Goal: Complete application form

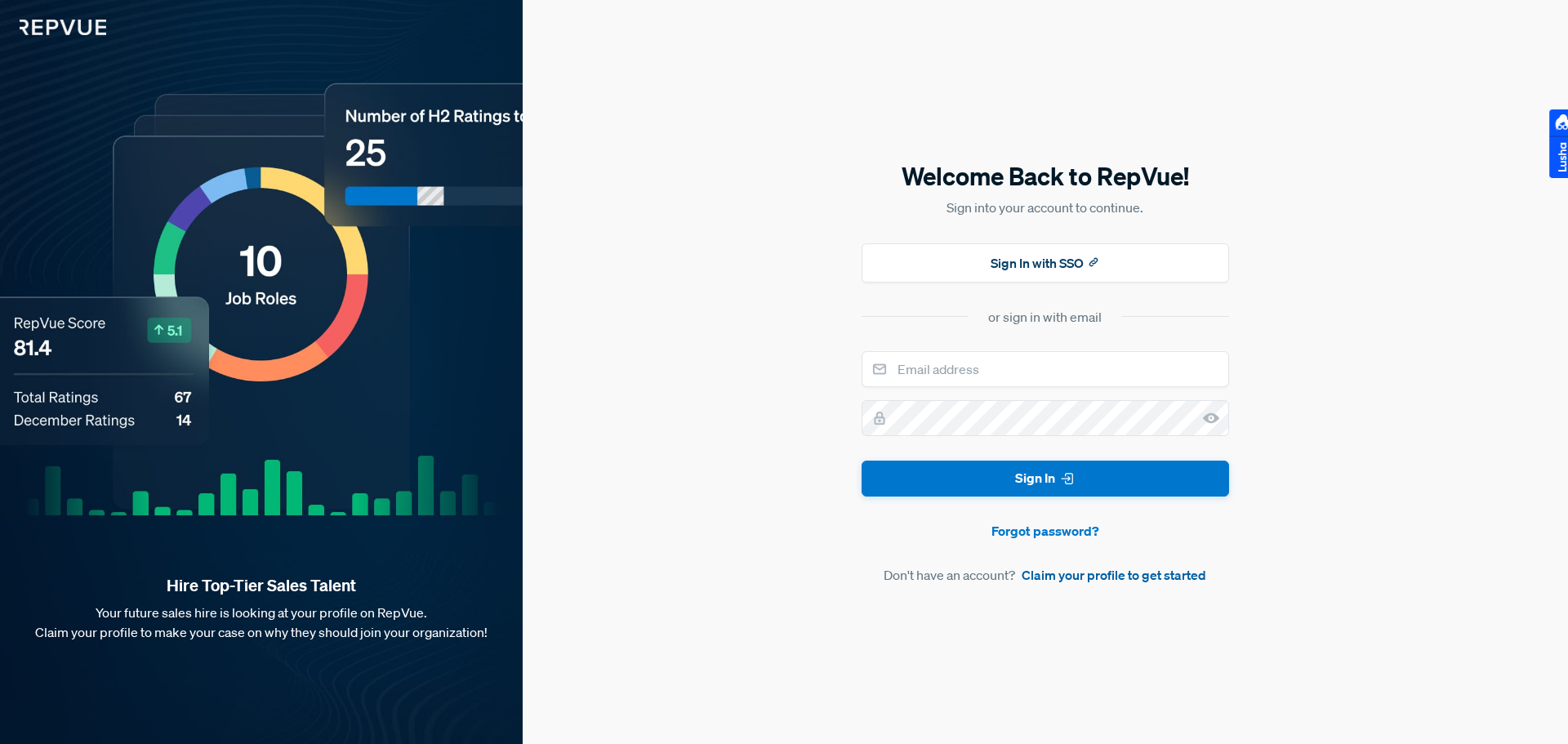
click at [1099, 574] on link "Claim your profile to get started" at bounding box center [1113, 575] width 184 height 20
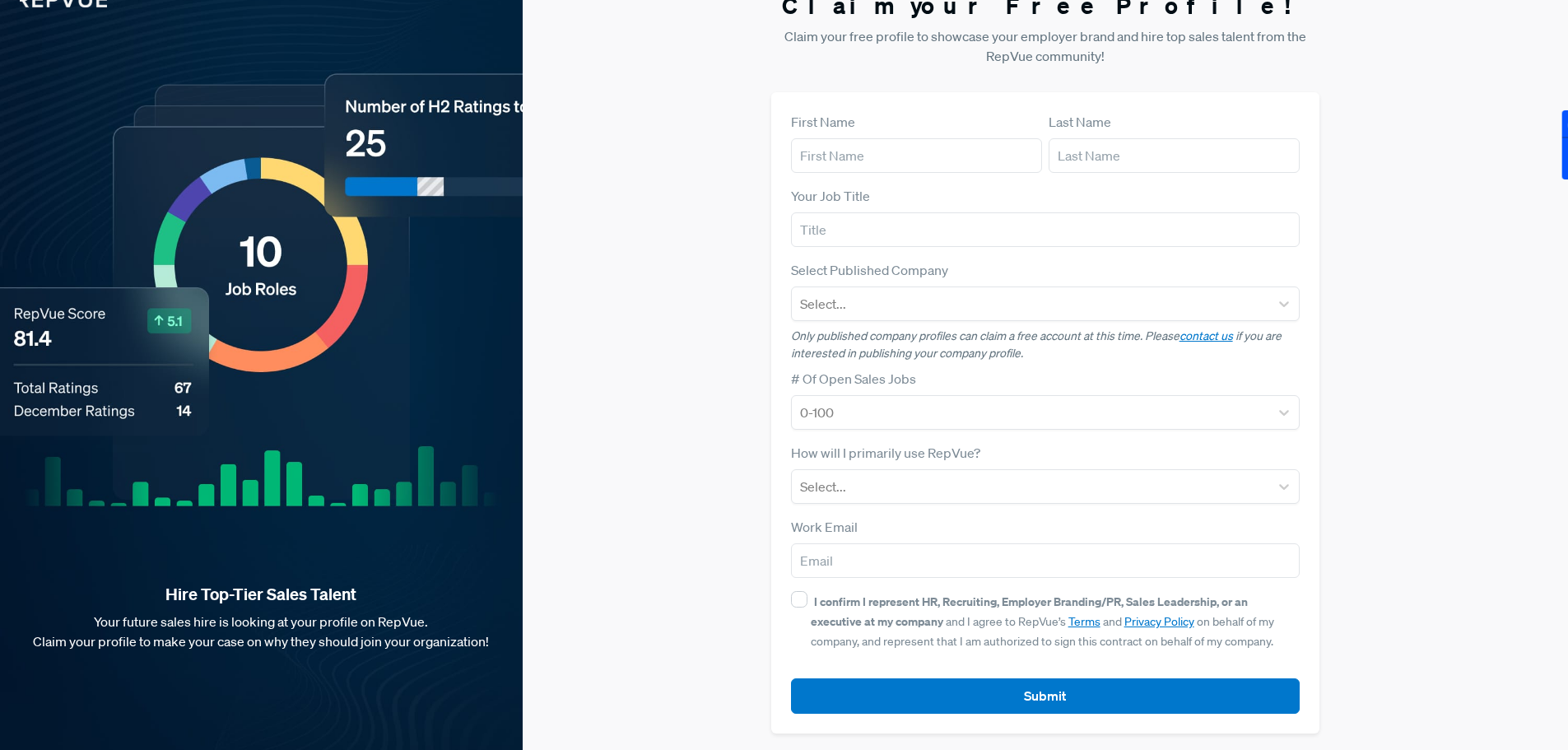
scroll to position [31, 0]
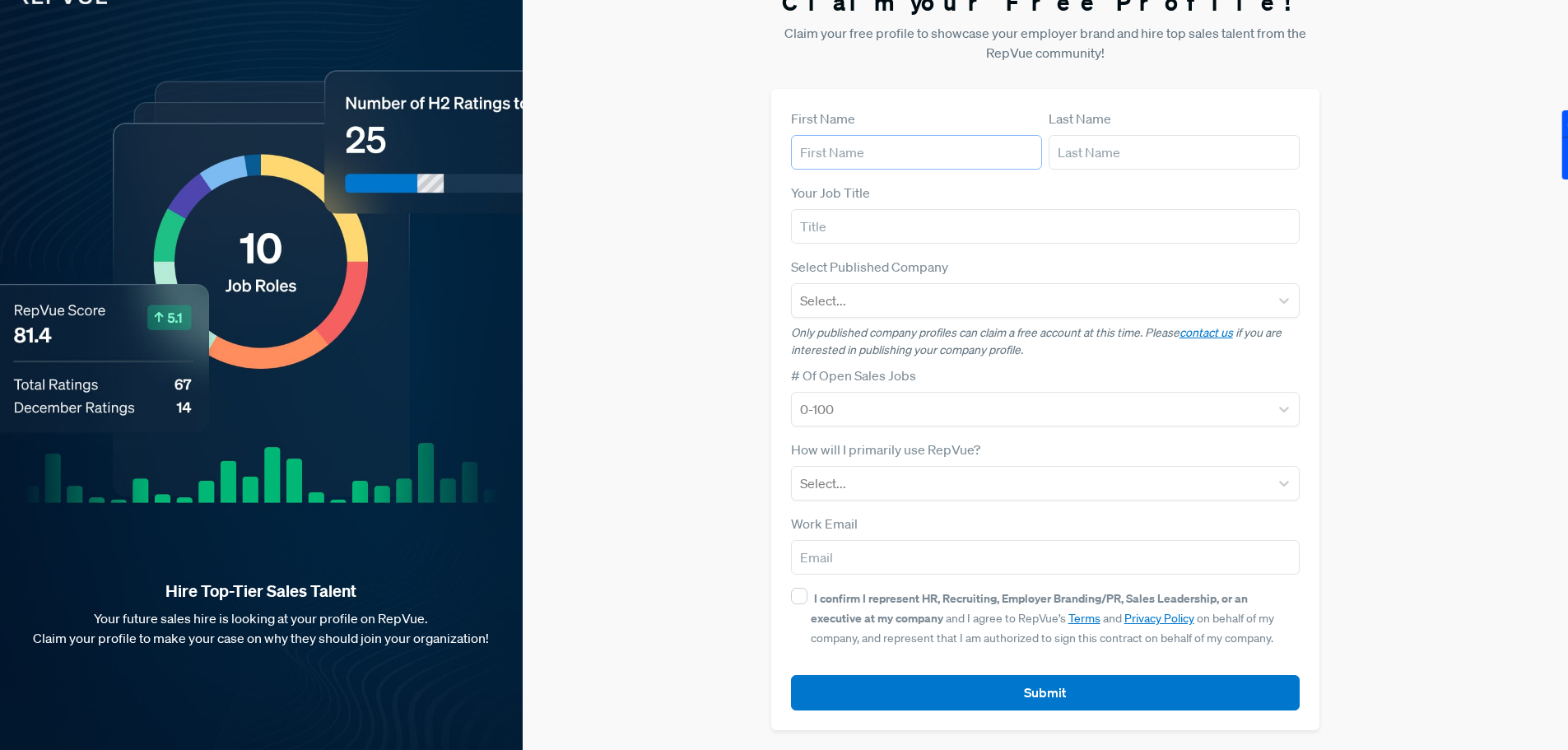
click at [913, 152] on input "text" at bounding box center [917, 152] width 251 height 35
click at [1024, 538] on div "Work Email" at bounding box center [1046, 545] width 510 height 61
click at [1024, 552] on input "email" at bounding box center [1046, 557] width 510 height 35
type input "[EMAIL_ADDRESS][DOMAIN_NAME]"
click at [893, 153] on input "text" at bounding box center [917, 152] width 251 height 35
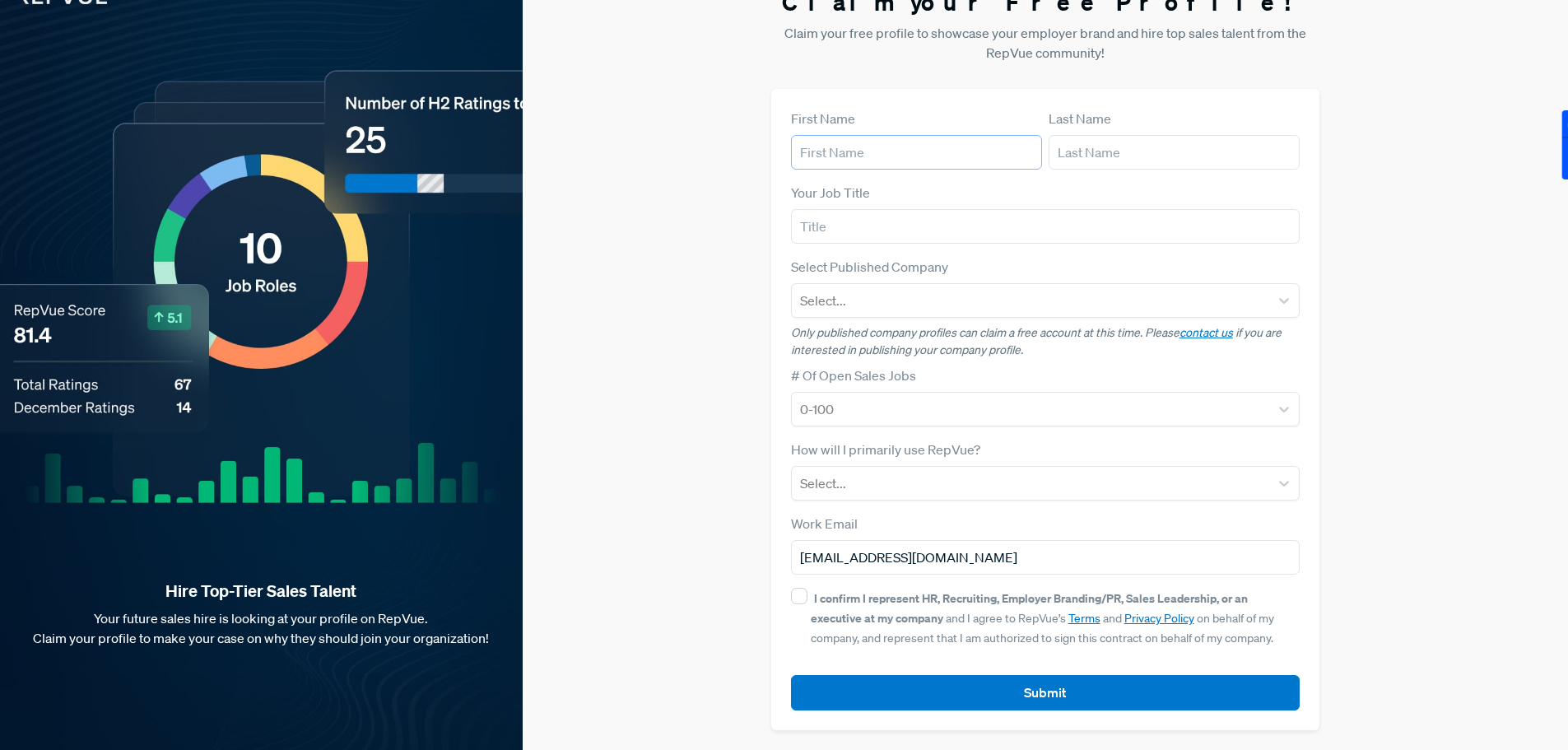
type input "Timur"
type input "Ozdenya"
type input "GlobalData"
click at [904, 229] on input "text" at bounding box center [1046, 226] width 510 height 35
click at [858, 213] on input "text" at bounding box center [1046, 226] width 510 height 35
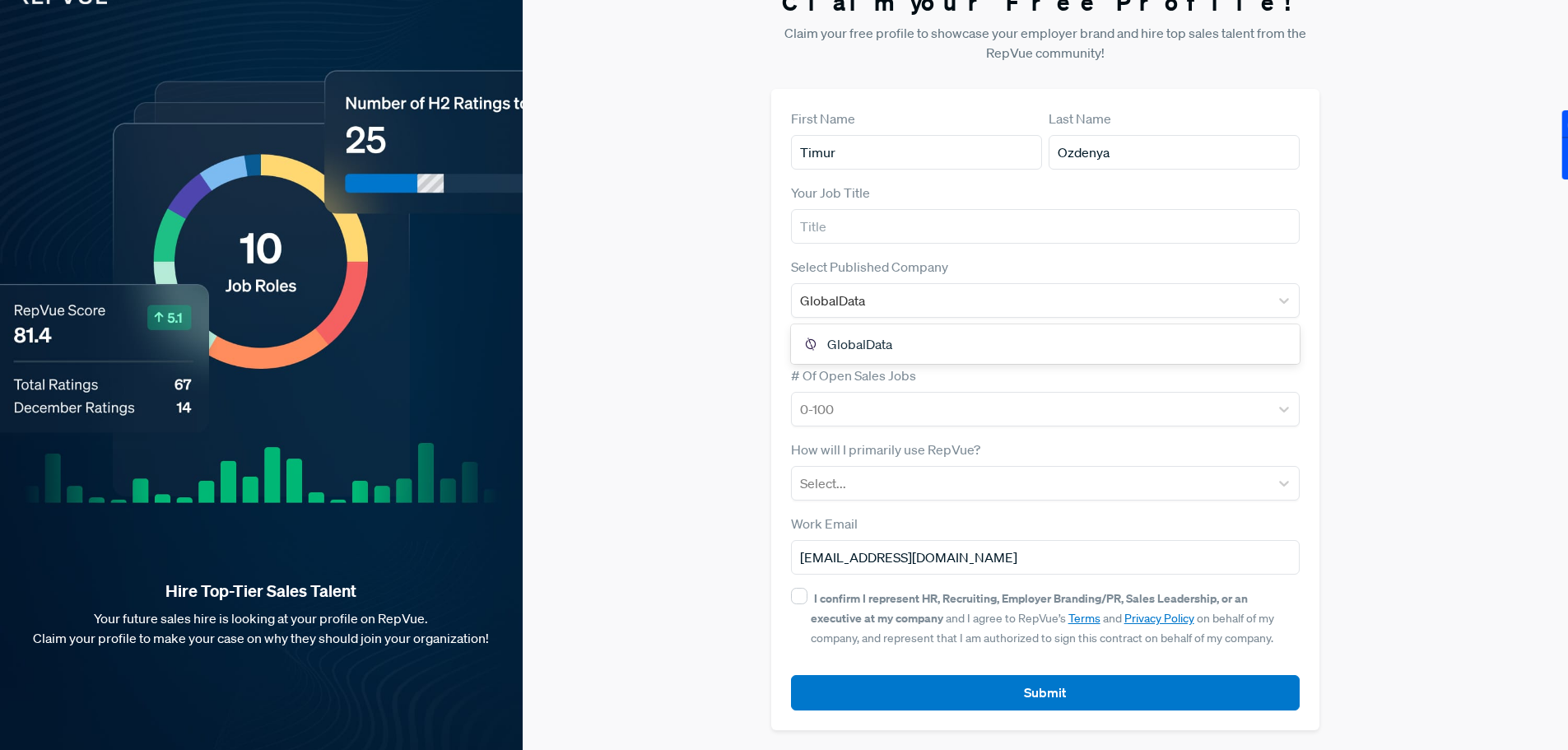
click at [860, 348] on div "GlobalData" at bounding box center [1046, 344] width 510 height 33
click at [849, 231] on input "text" at bounding box center [1046, 226] width 510 height 35
type input "BDM"
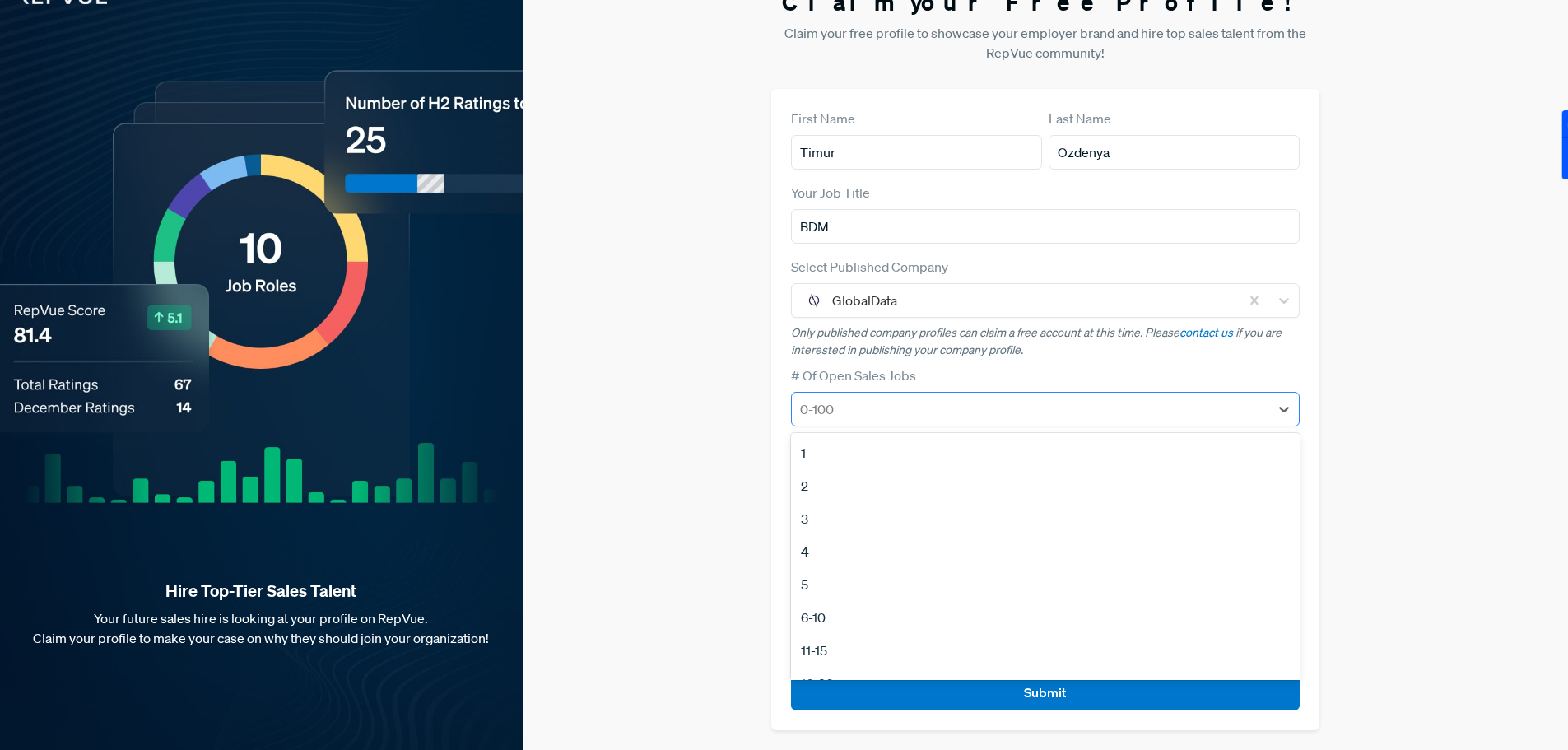
click at [871, 405] on div at bounding box center [1031, 409] width 462 height 23
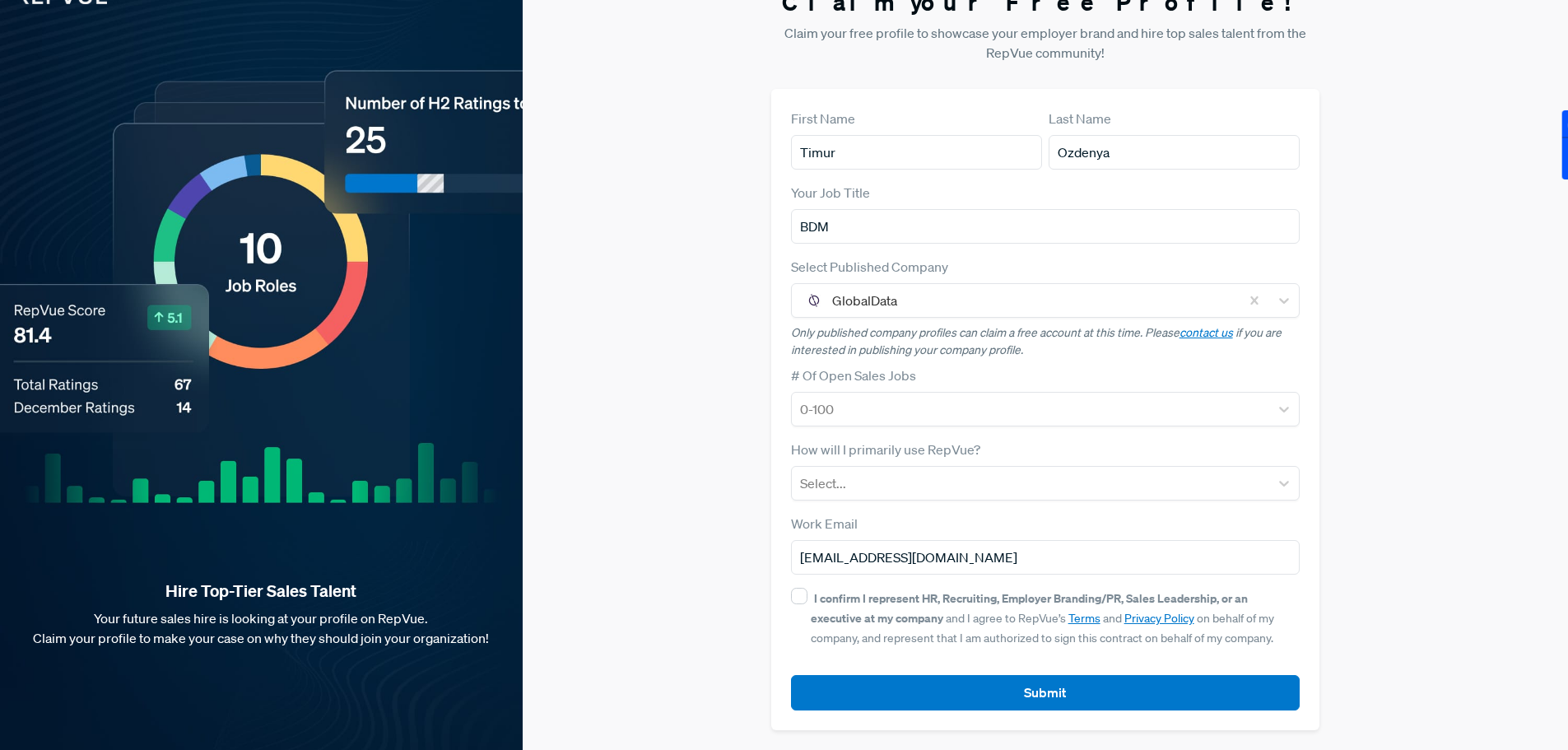
click at [919, 365] on div "# Of Open Sales Jobs 0-100" at bounding box center [1046, 396] width 510 height 61
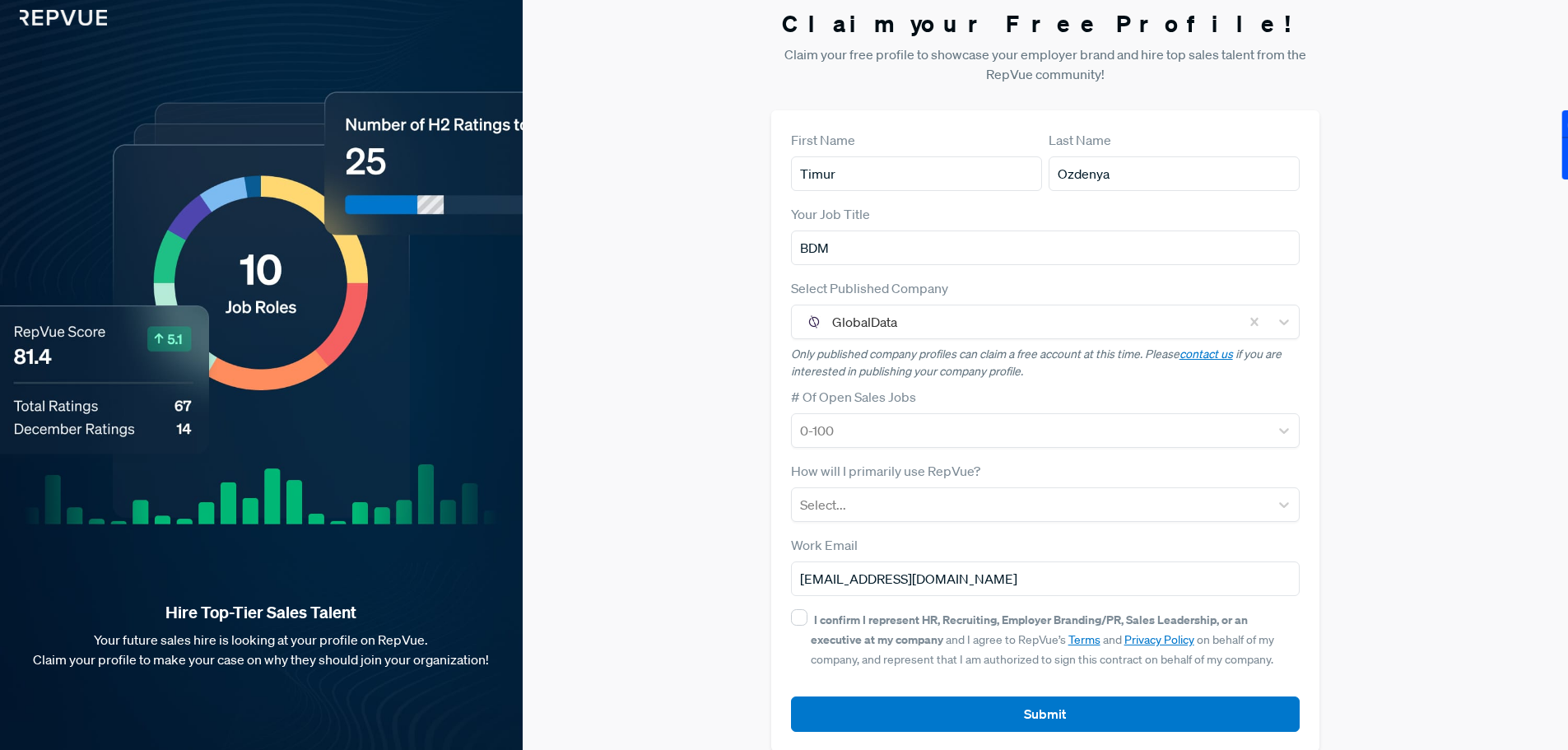
scroll to position [0, 0]
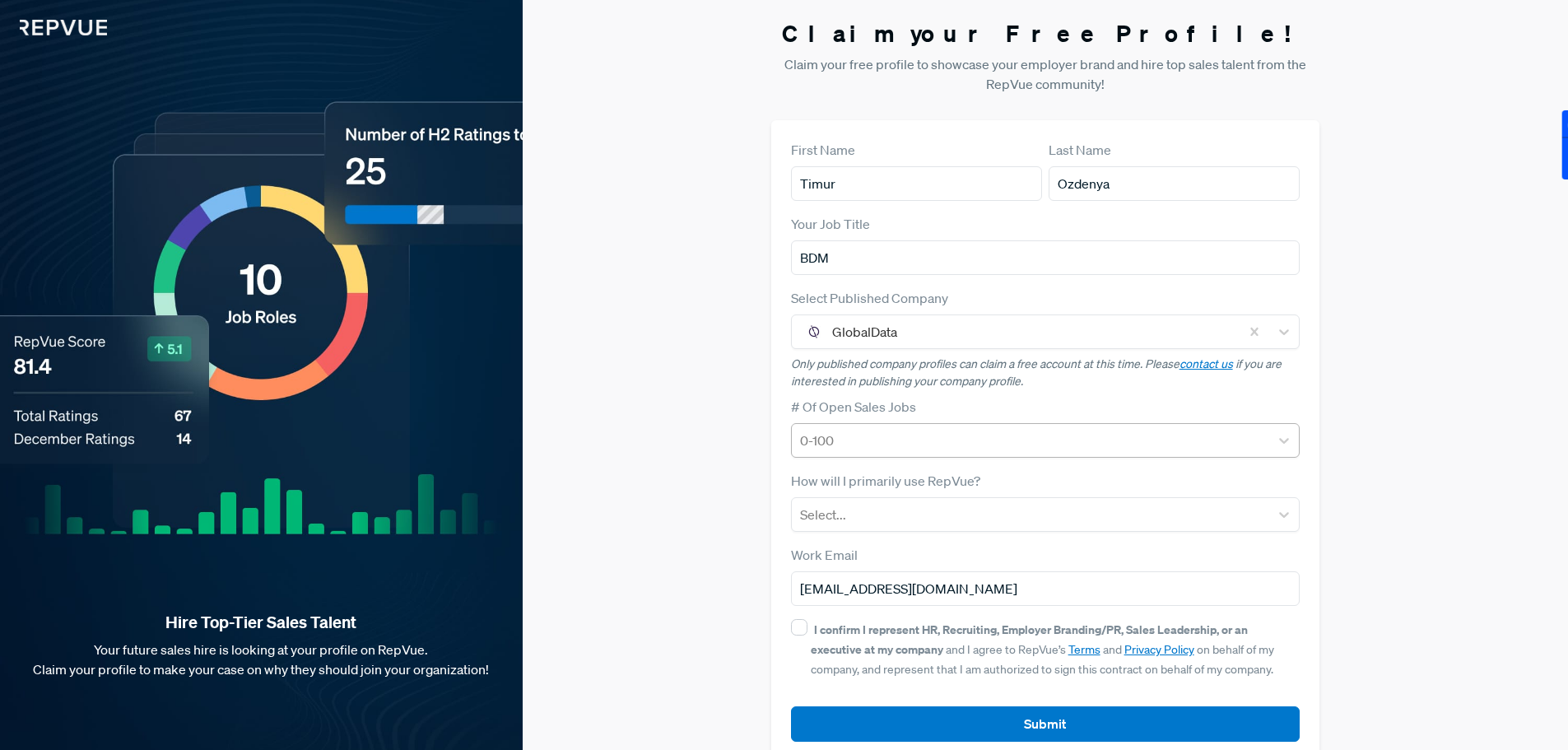
click at [851, 435] on div at bounding box center [1031, 440] width 462 height 23
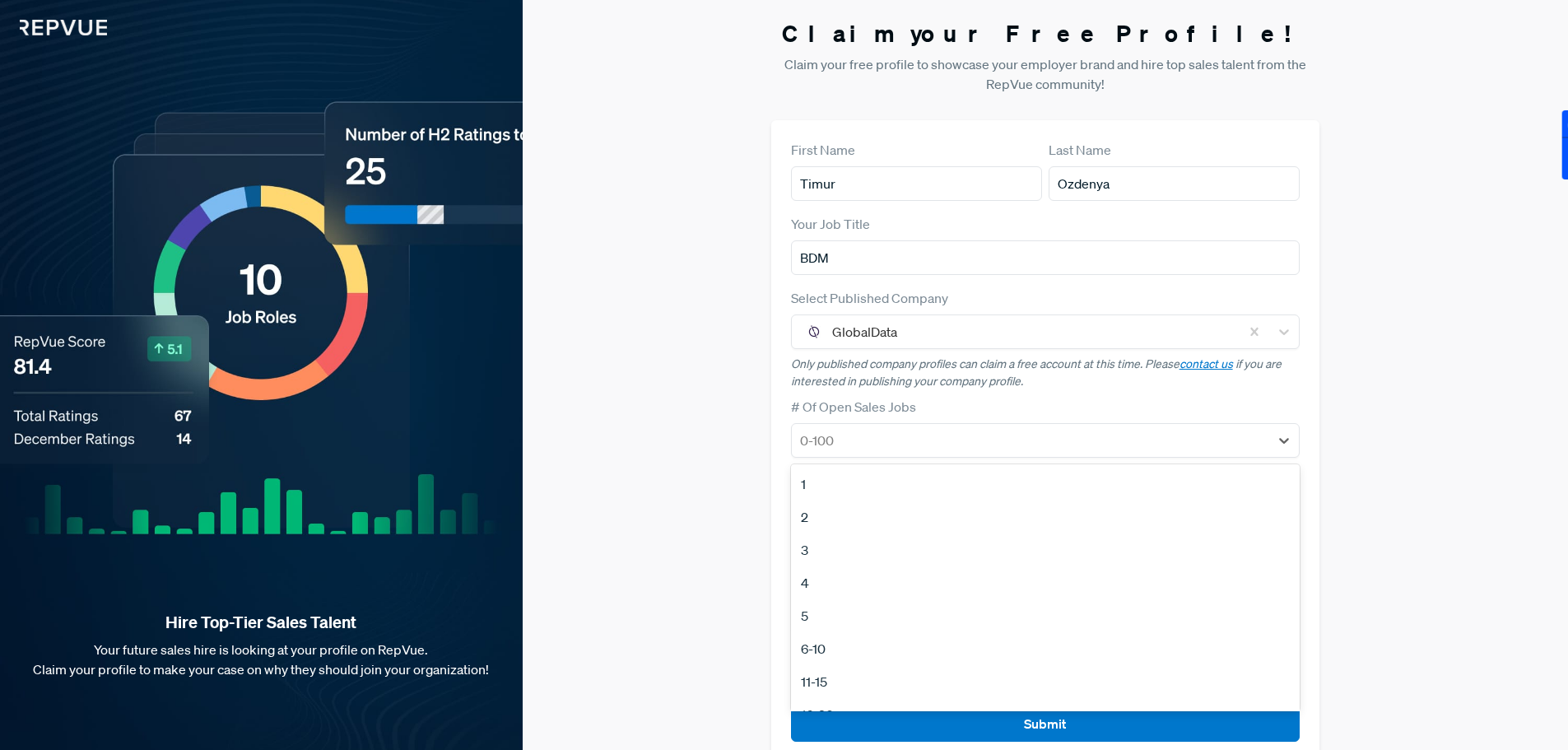
click at [806, 475] on div "1" at bounding box center [1046, 484] width 510 height 33
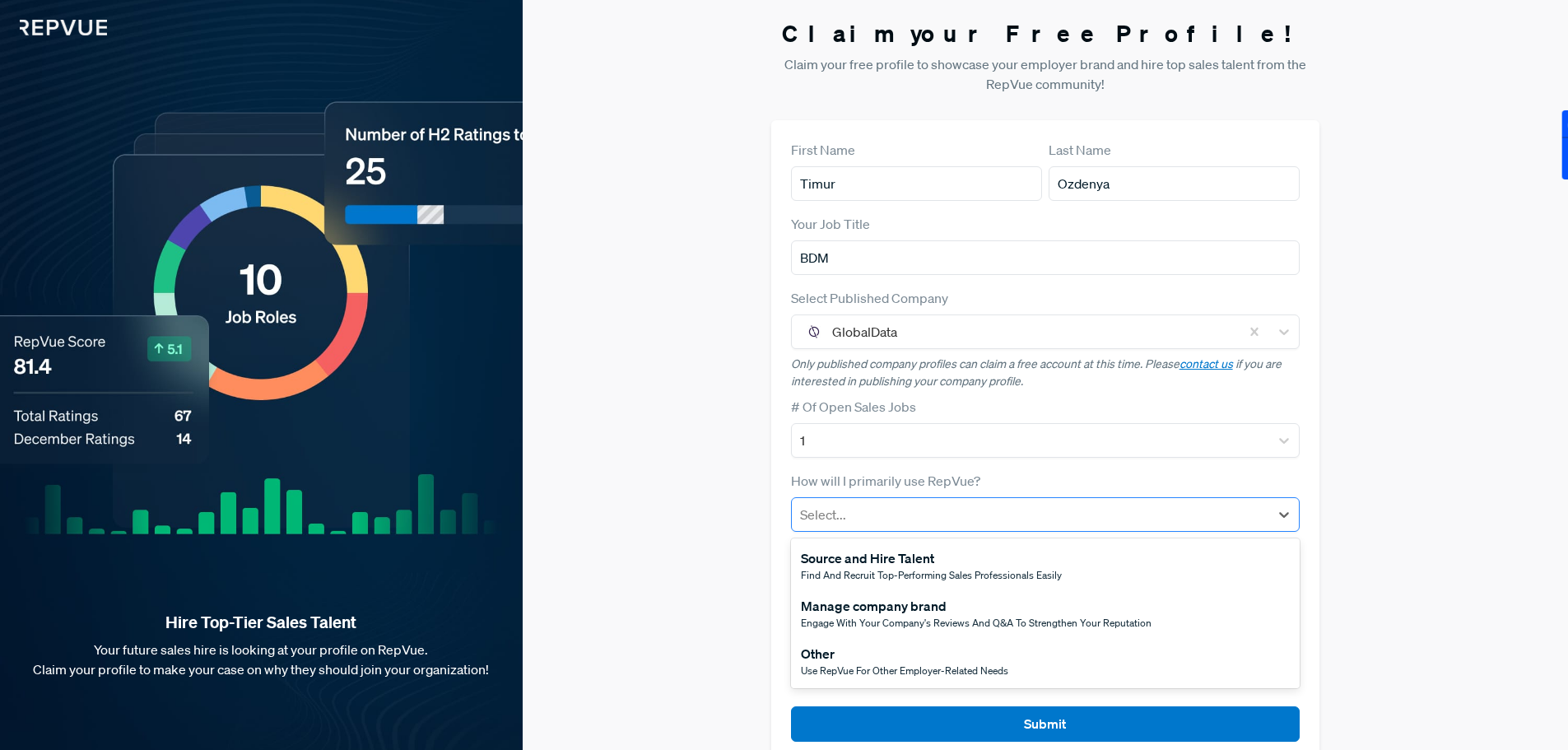
click at [887, 521] on div at bounding box center [1031, 515] width 462 height 23
click at [872, 651] on div "Other" at bounding box center [904, 654] width 207 height 20
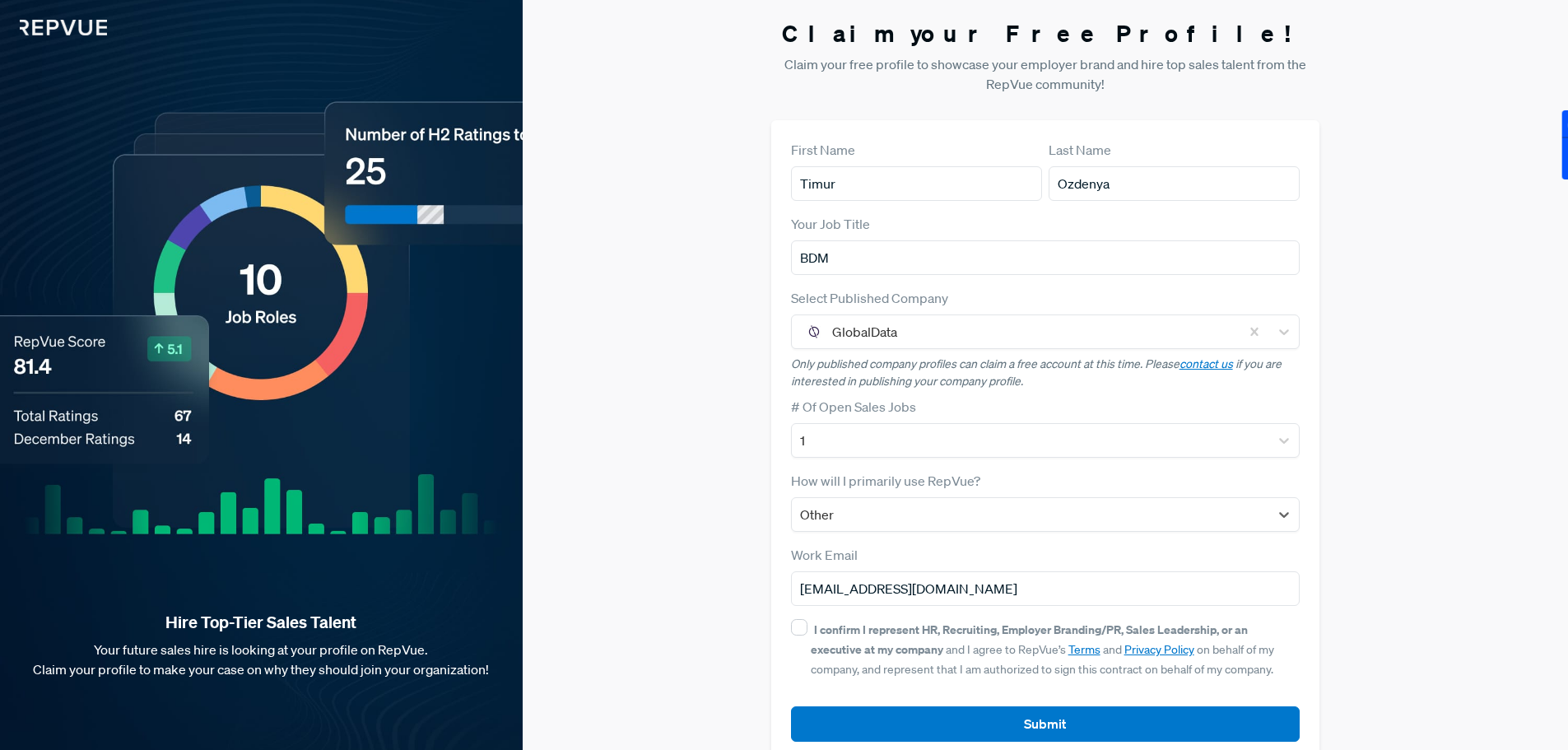
click at [804, 640] on div "I confirm I represent HR, Recruiting, Employer Branding/PR, Sales Leadership, o…" at bounding box center [1046, 649] width 510 height 59
click at [804, 635] on div "I confirm I represent HR, Recruiting, Employer Branding/PR, Sales Leadership, o…" at bounding box center [1046, 649] width 510 height 59
click at [801, 626] on input "I confirm I represent HR, Recruiting, Employer Branding/PR, Sales Leadership, o…" at bounding box center [799, 627] width 16 height 16
checkbox input "true"
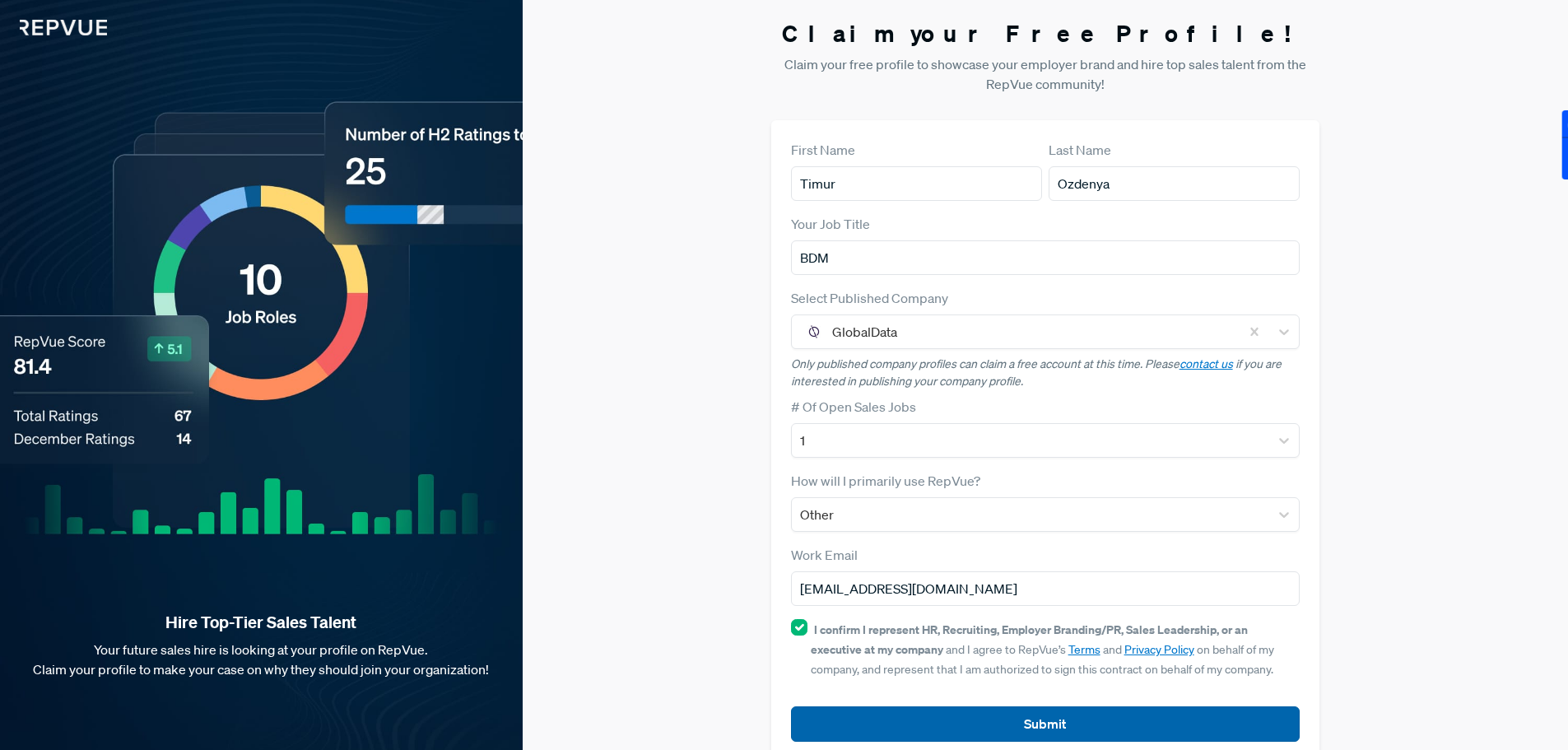
click at [924, 718] on button "Submit" at bounding box center [1046, 723] width 510 height 35
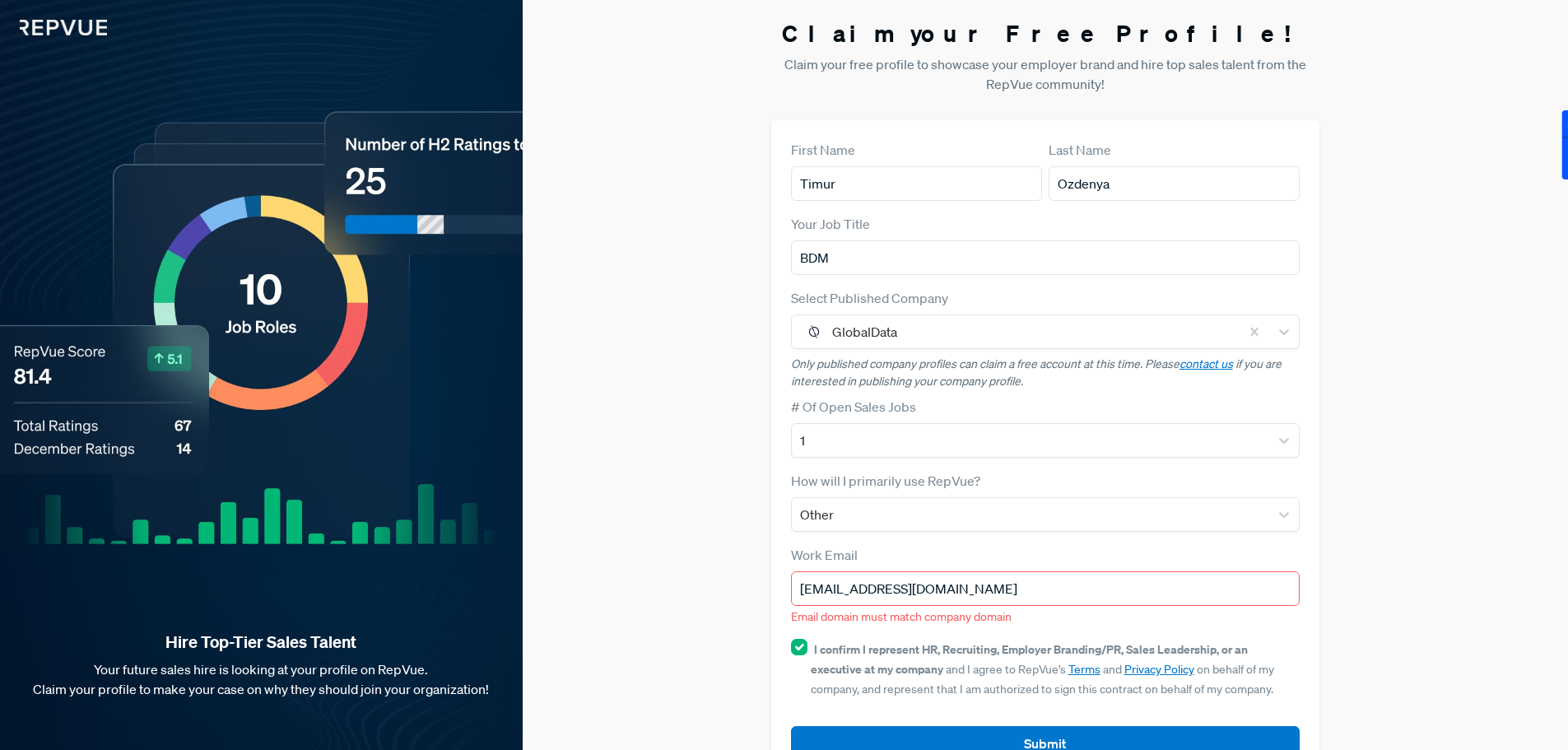
click at [996, 584] on input "[EMAIL_ADDRESS][DOMAIN_NAME]" at bounding box center [1046, 589] width 510 height 35
type input "[EMAIL_ADDRESS][DOMAIN_NAME]"
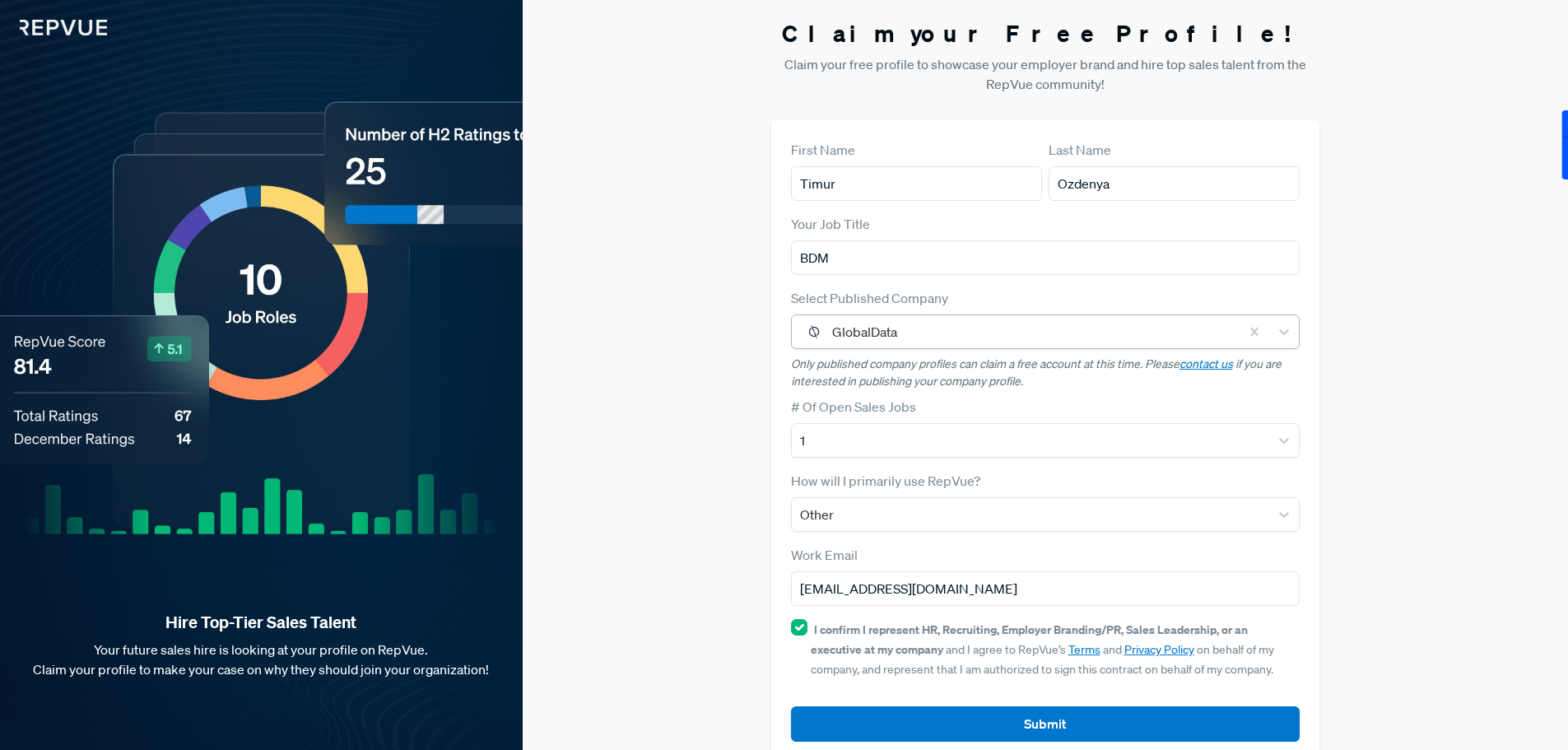
click at [968, 325] on div at bounding box center [1032, 332] width 400 height 23
click at [964, 330] on div at bounding box center [1032, 332] width 400 height 23
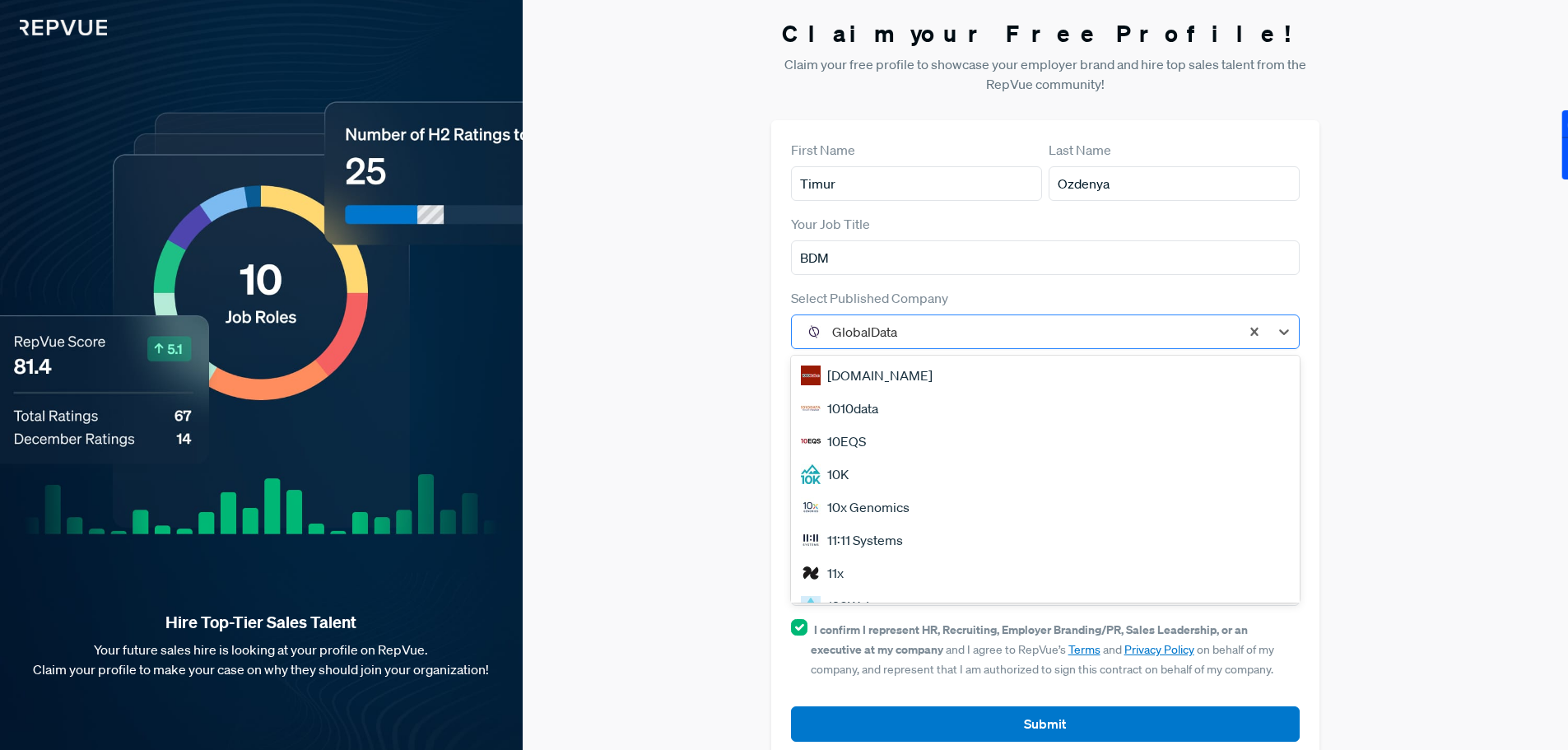
click at [949, 335] on div at bounding box center [1032, 332] width 400 height 23
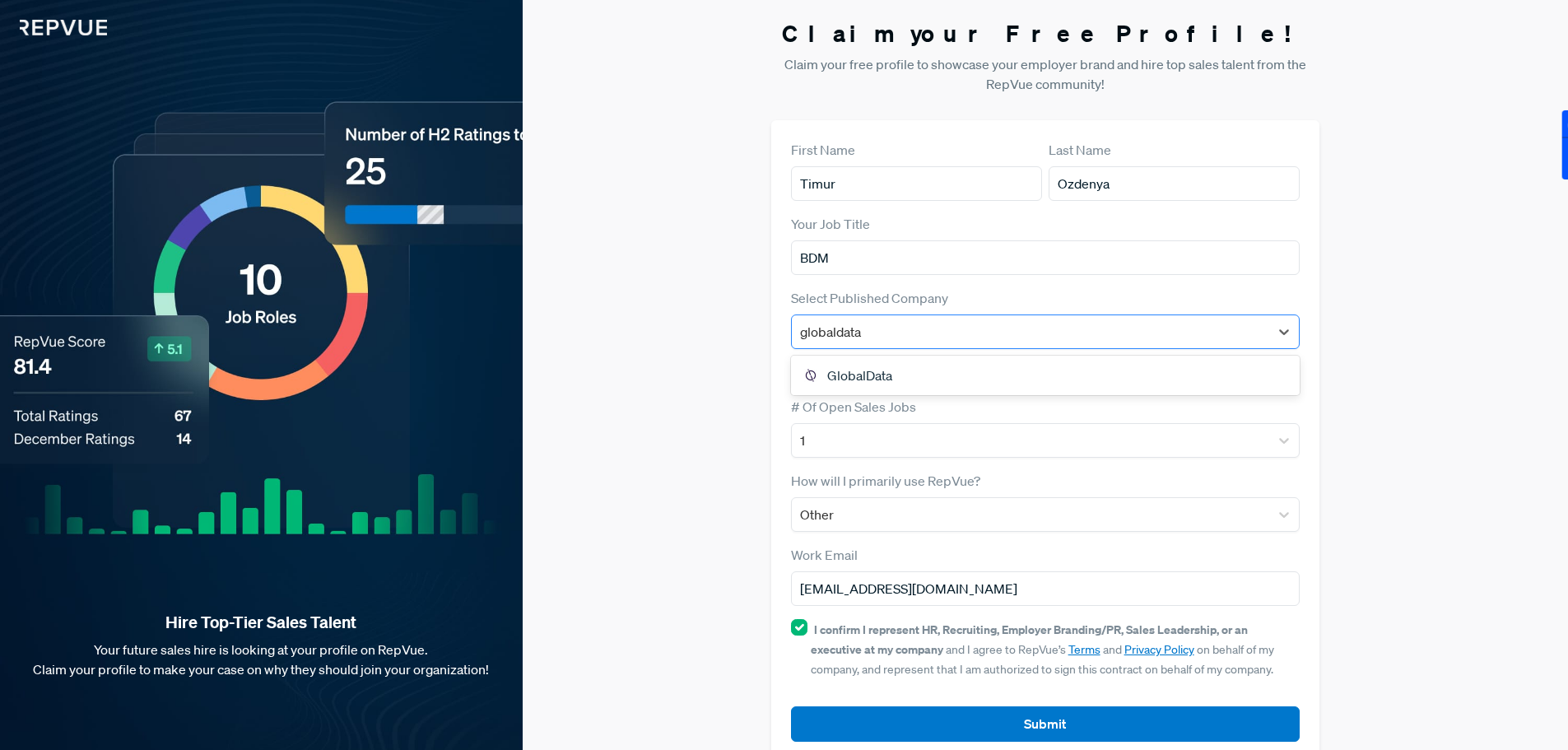
type input "globaldata"
click at [1421, 216] on div "Claim your Free Profile! Claim your free profile to showcase your employer bran…" at bounding box center [1045, 390] width 1045 height 781
click at [932, 430] on div at bounding box center [1031, 440] width 462 height 23
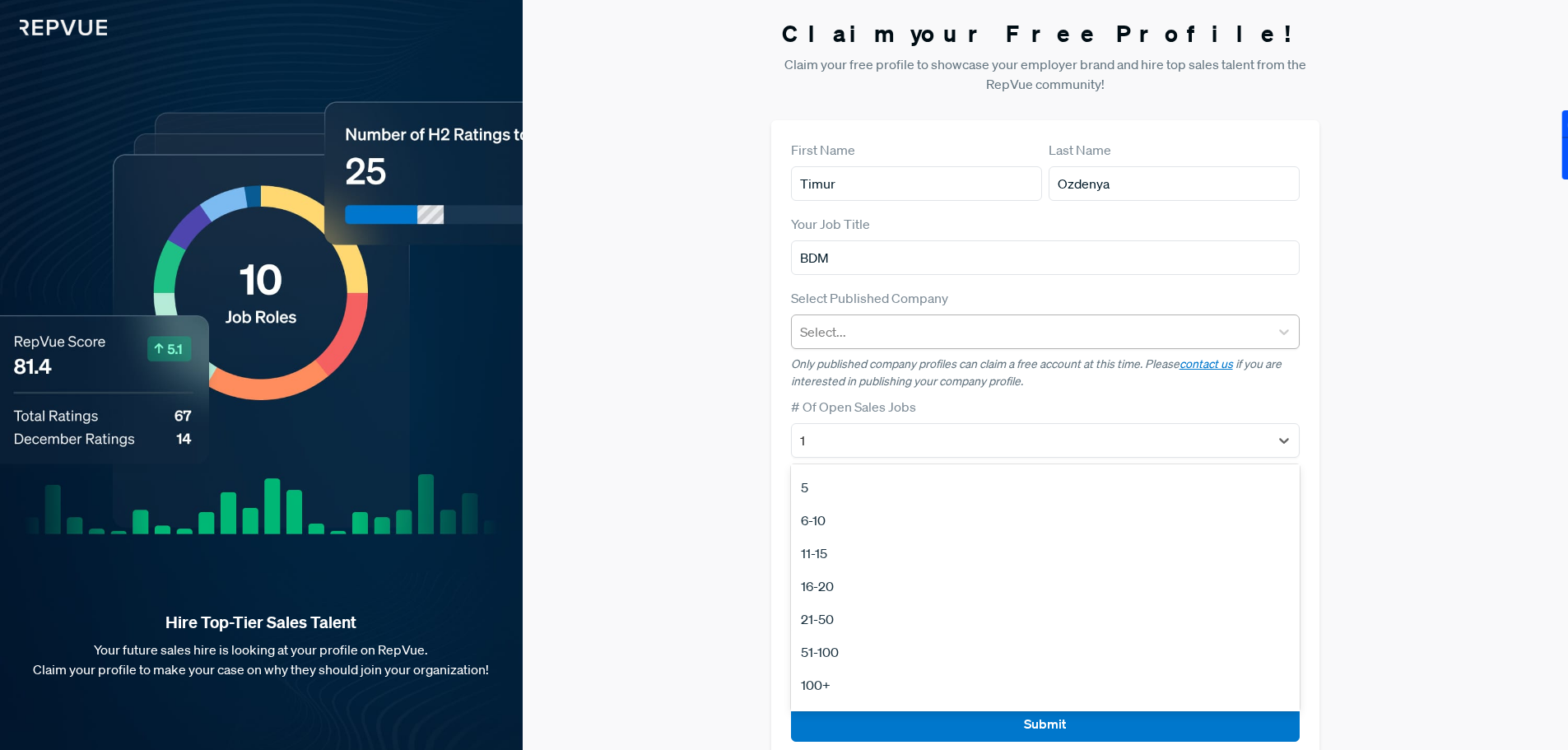
scroll to position [155, 0]
click at [881, 687] on div "No Open Sales Jobs" at bounding box center [1046, 691] width 510 height 33
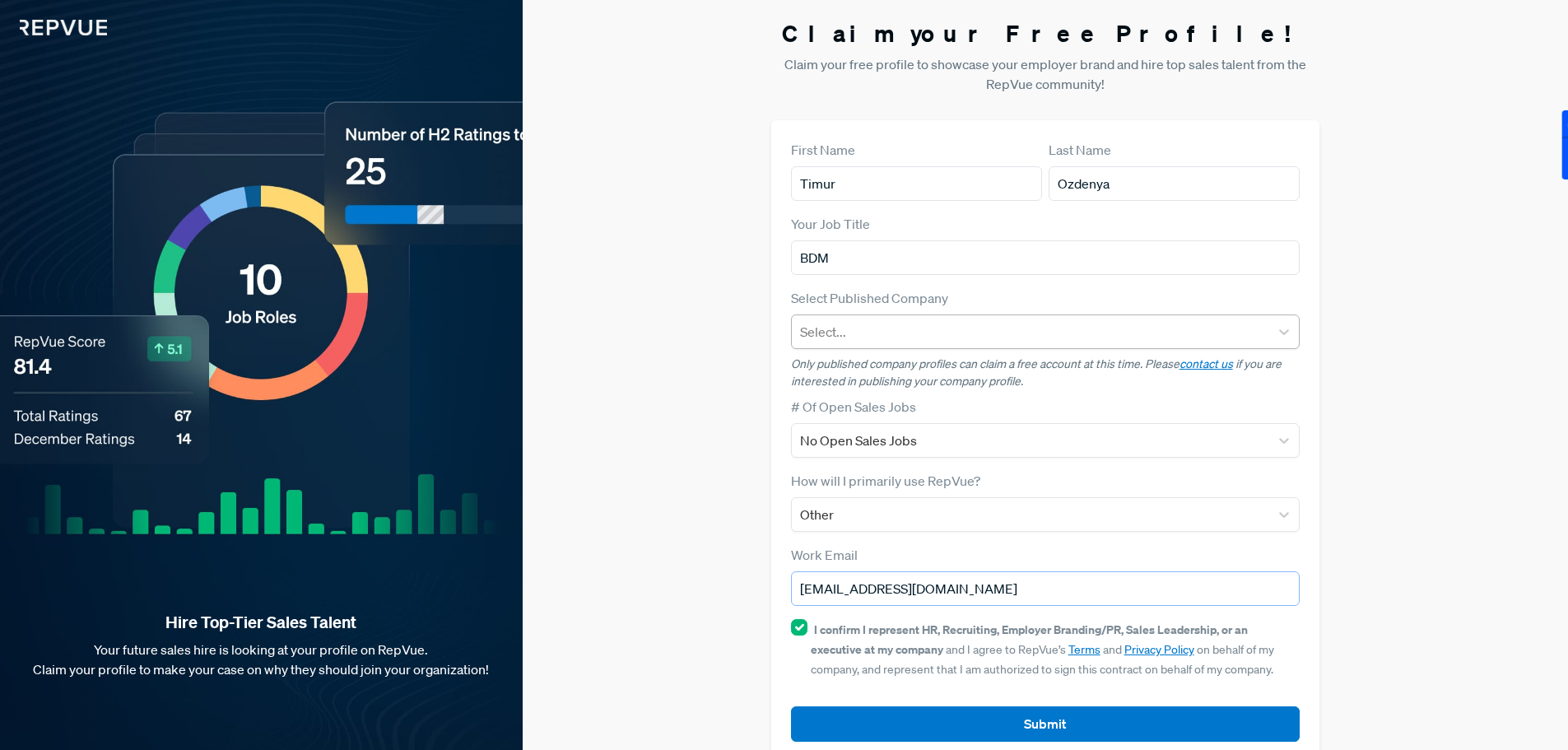
click at [926, 595] on input "[EMAIL_ADDRESS][DOMAIN_NAME]" at bounding box center [1046, 589] width 510 height 35
type input "[EMAIL_ADDRESS][DOMAIN_NAME]"
click at [931, 704] on article "Submit" at bounding box center [1046, 711] width 510 height 62
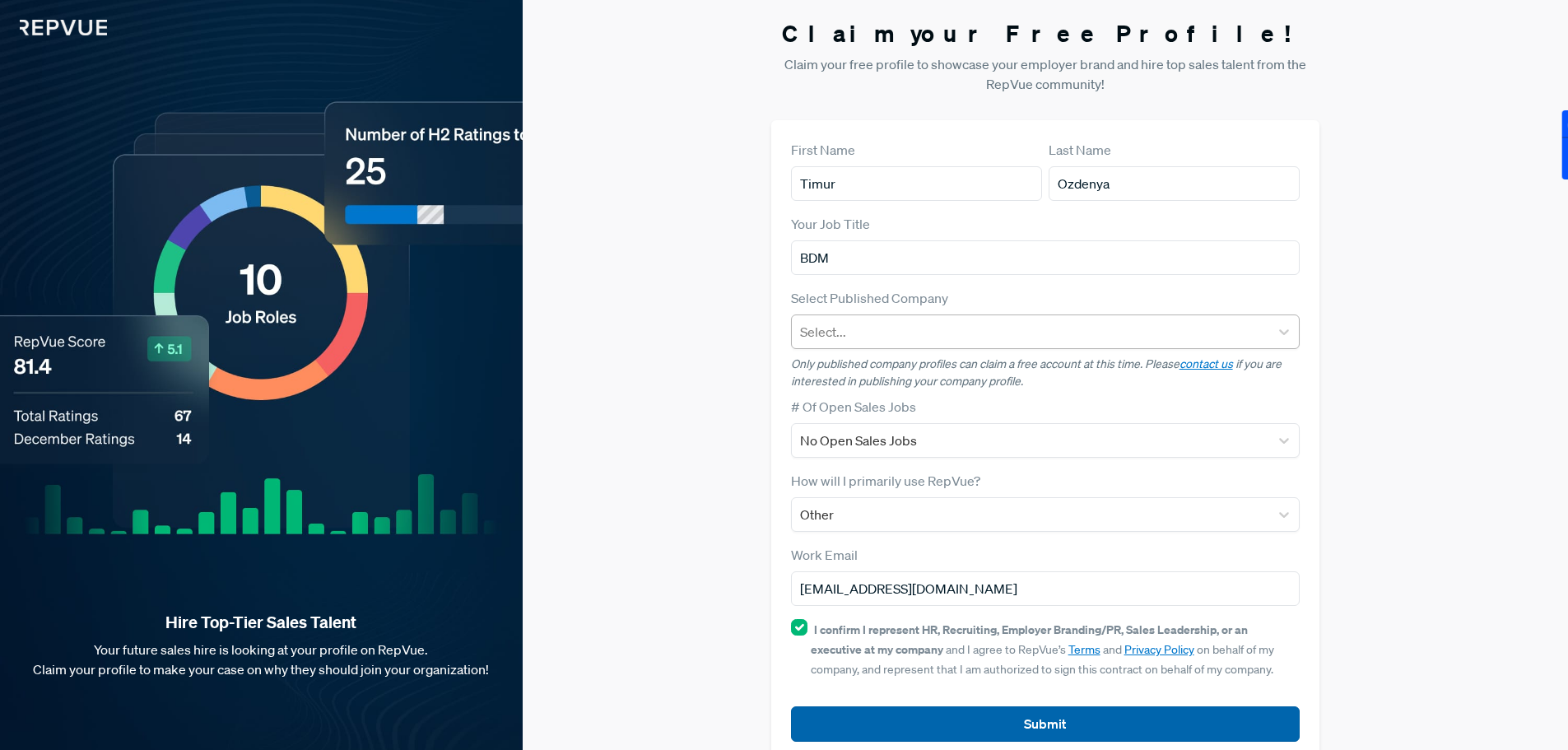
click at [930, 710] on button "Submit" at bounding box center [1046, 723] width 510 height 35
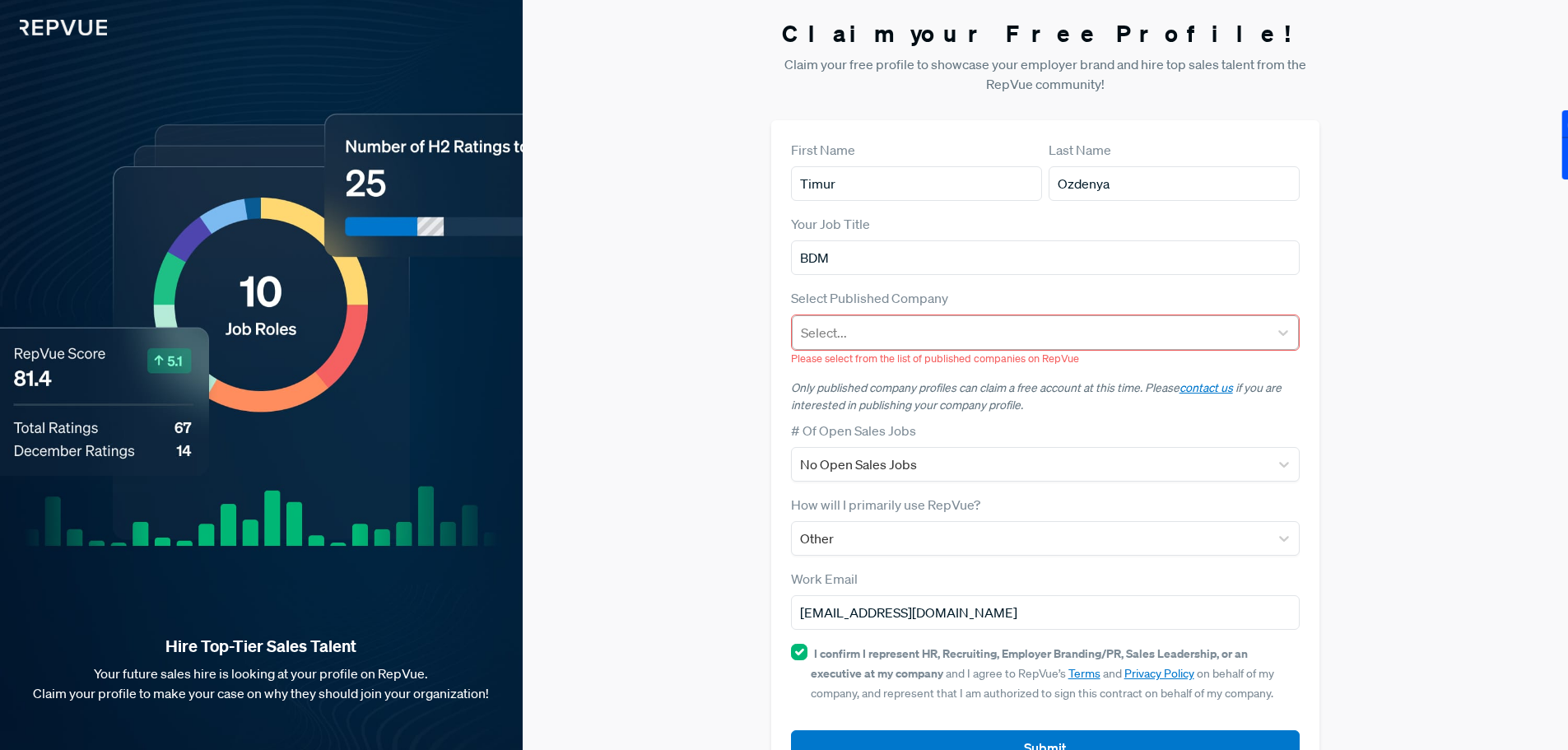
click at [918, 332] on div at bounding box center [1031, 333] width 460 height 23
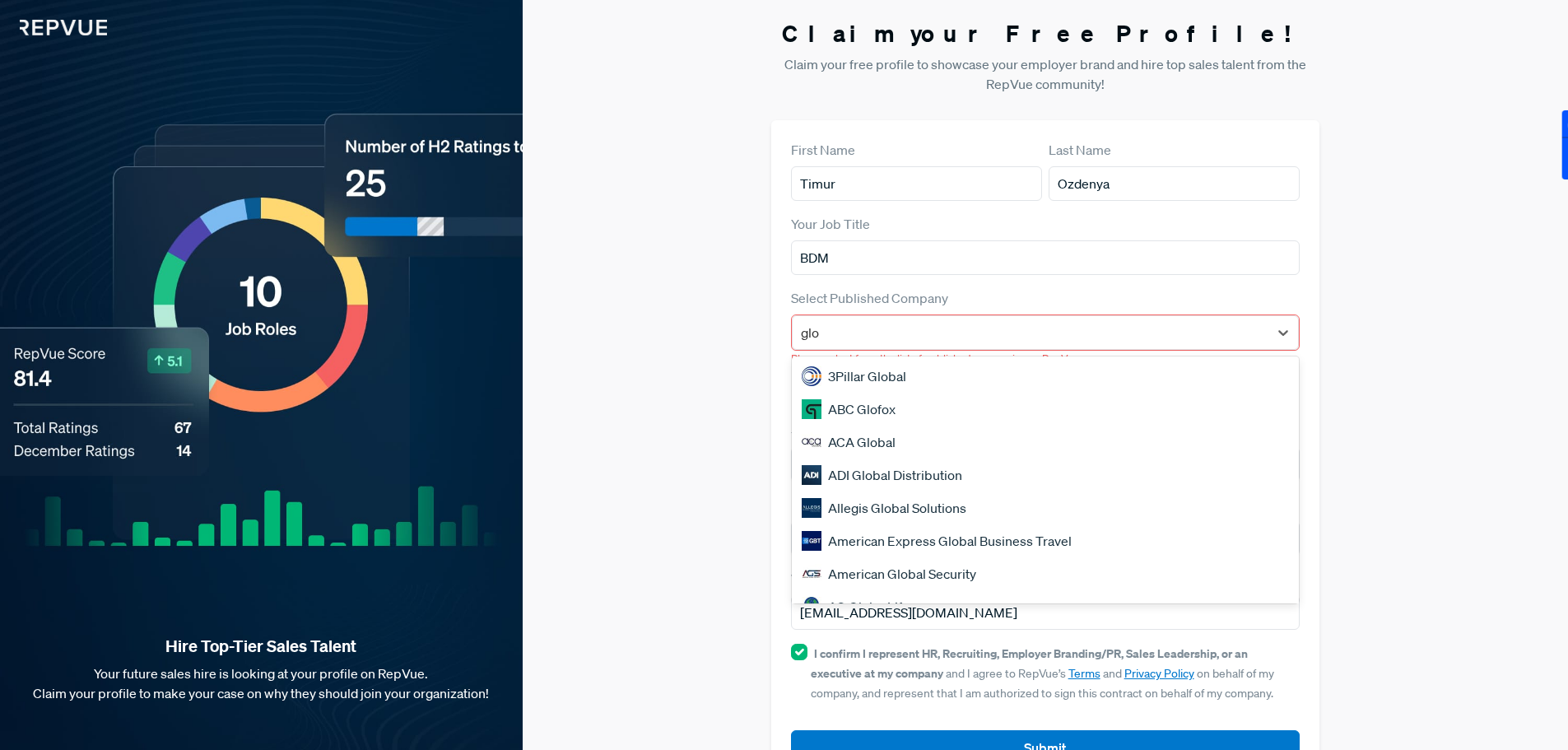
type input "glo"
click at [1383, 240] on div "Claim your Free Profile! Claim your free profile to showcase your employer bran…" at bounding box center [1045, 402] width 1045 height 805
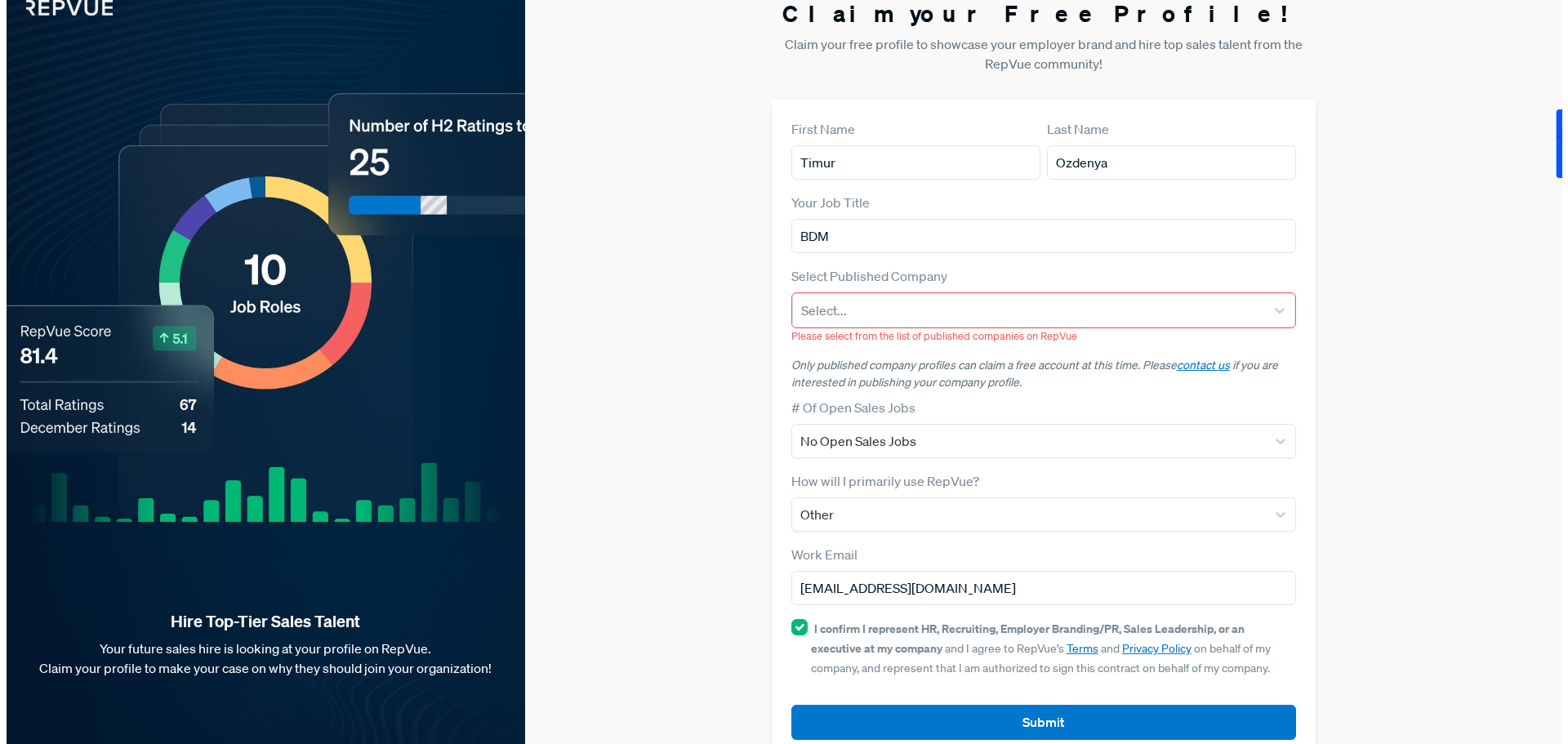
scroll to position [0, 0]
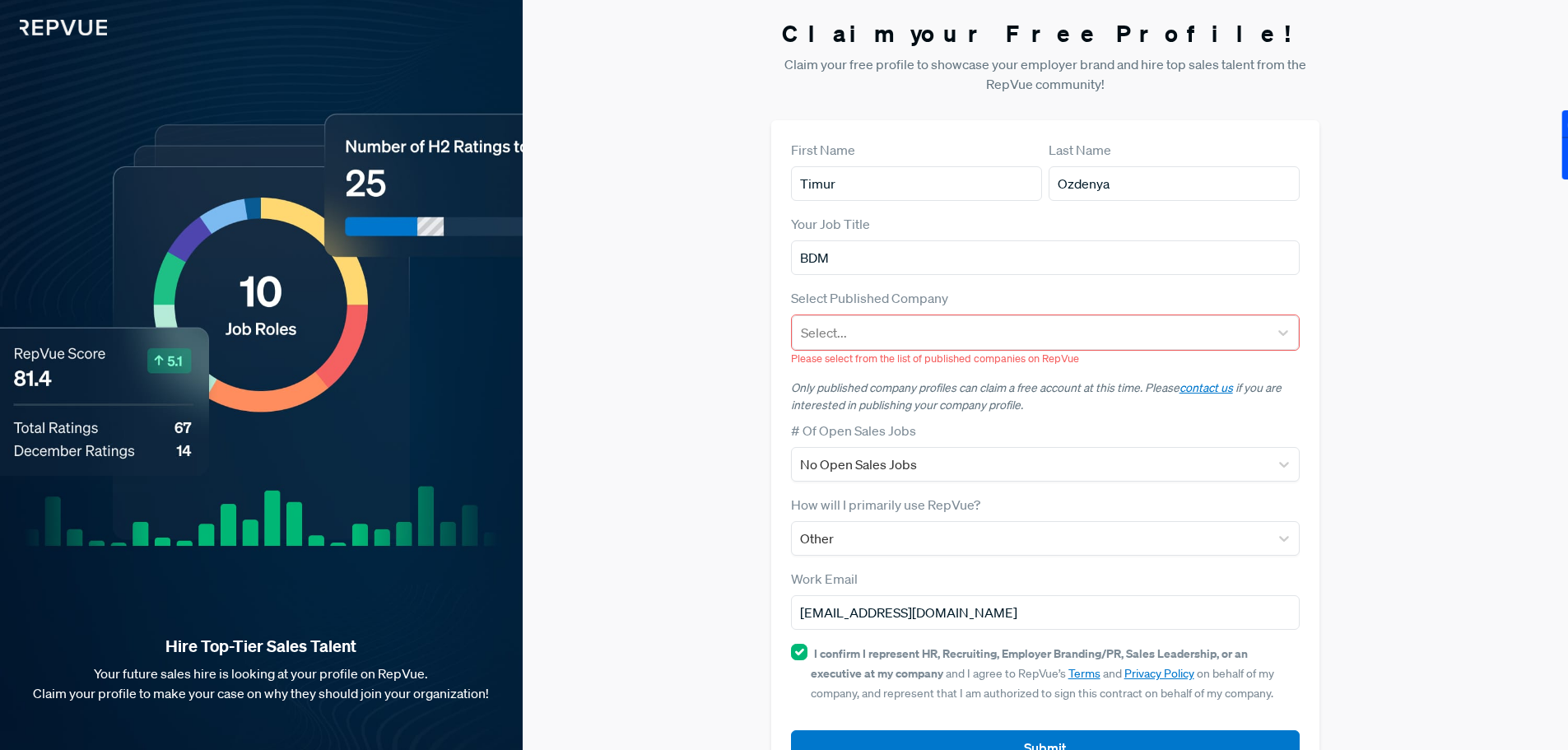
click at [83, 19] on img at bounding box center [53, 17] width 107 height 35
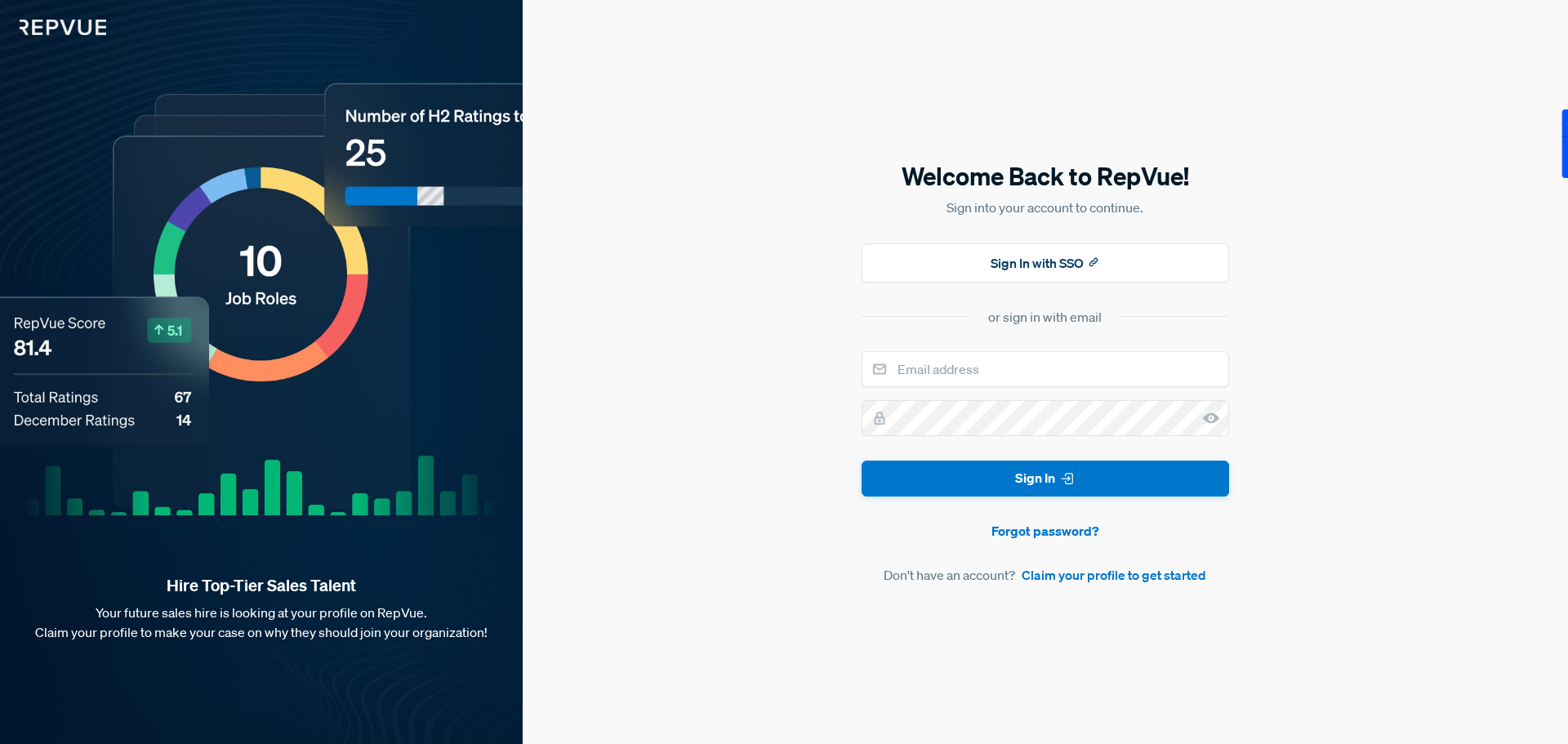
click at [91, 20] on img at bounding box center [53, 17] width 106 height 35
